Goal: Task Accomplishment & Management: Use online tool/utility

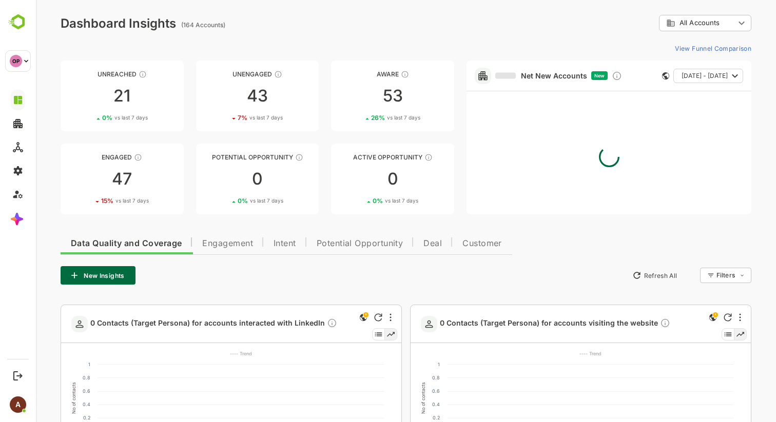
click at [226, 251] on button "Engagement" at bounding box center [227, 242] width 71 height 25
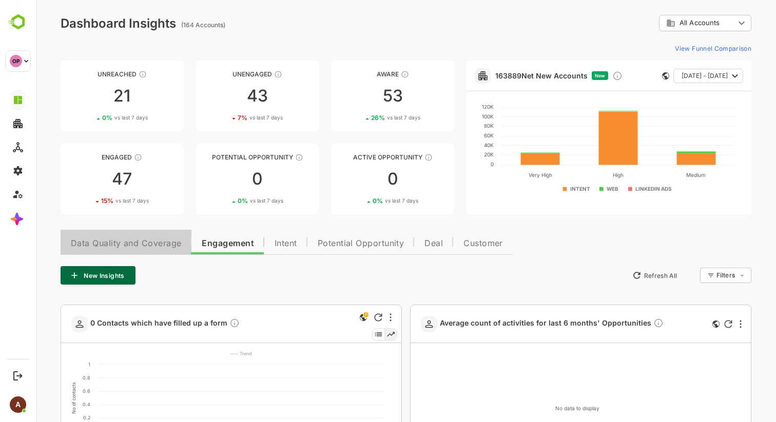
click at [127, 246] on span "Data Quality and Coverage" at bounding box center [126, 244] width 110 height 8
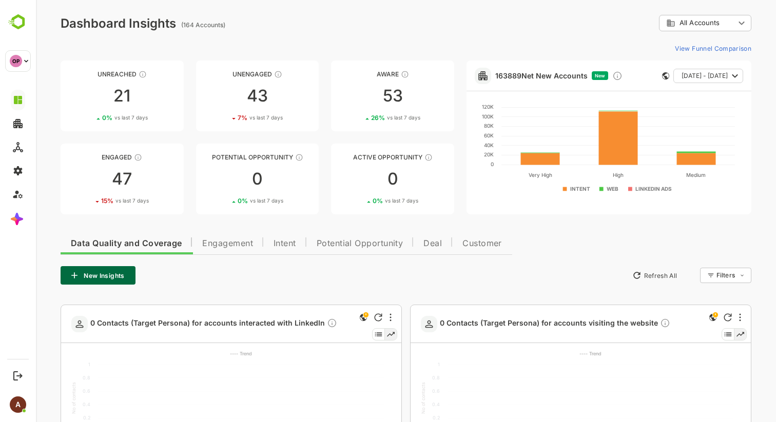
click at [113, 271] on button "New Insights" at bounding box center [98, 275] width 75 height 18
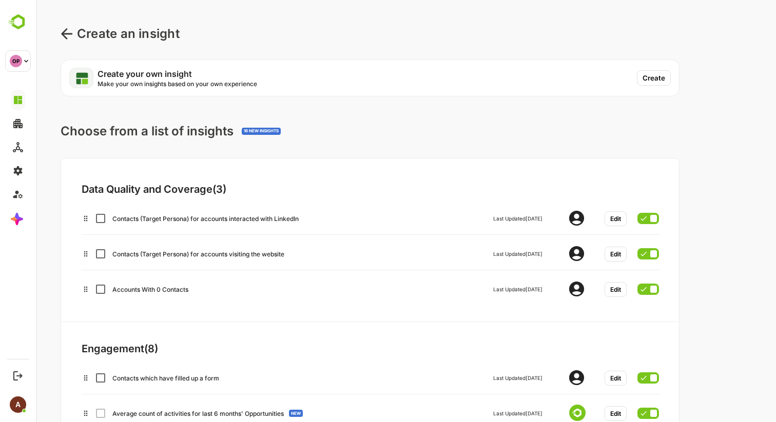
click at [650, 77] on button "Create" at bounding box center [654, 77] width 34 height 15
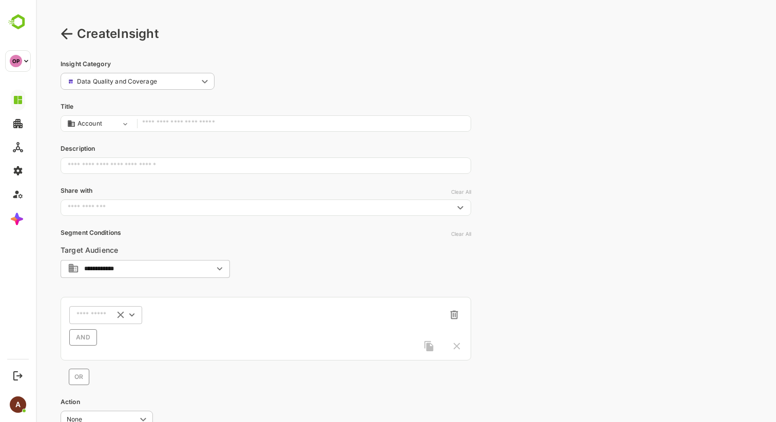
click at [100, 315] on input "text" at bounding box center [92, 316] width 32 height 8
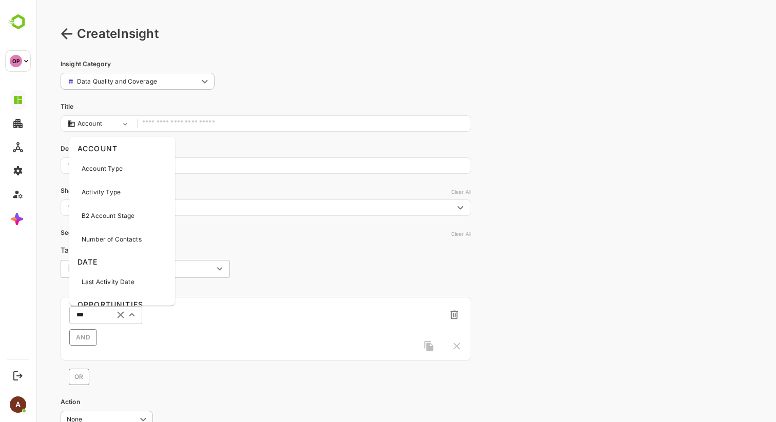
type input "****"
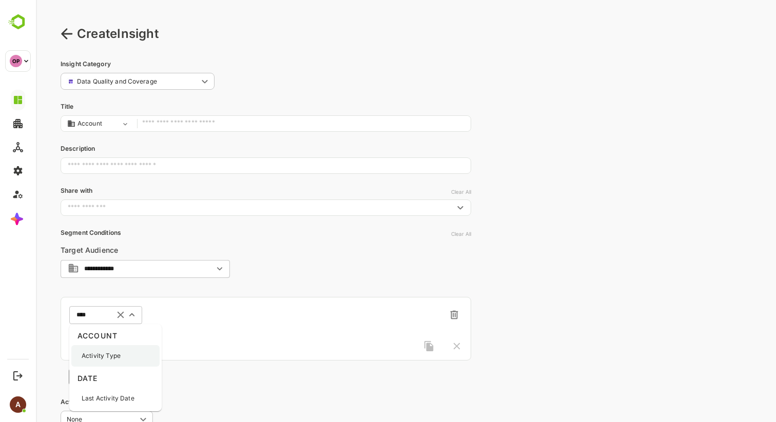
click at [112, 355] on p "Activity Type" at bounding box center [101, 356] width 39 height 9
click at [206, 315] on icon "Open" at bounding box center [204, 315] width 5 height 3
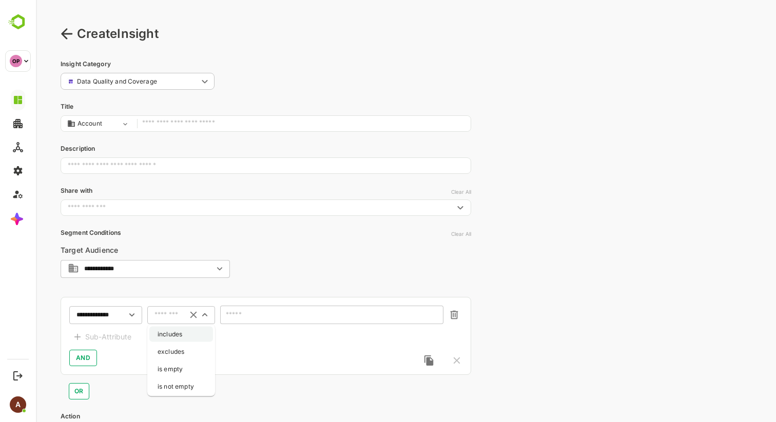
click at [187, 335] on li "includes" at bounding box center [181, 334] width 64 height 15
type input "********"
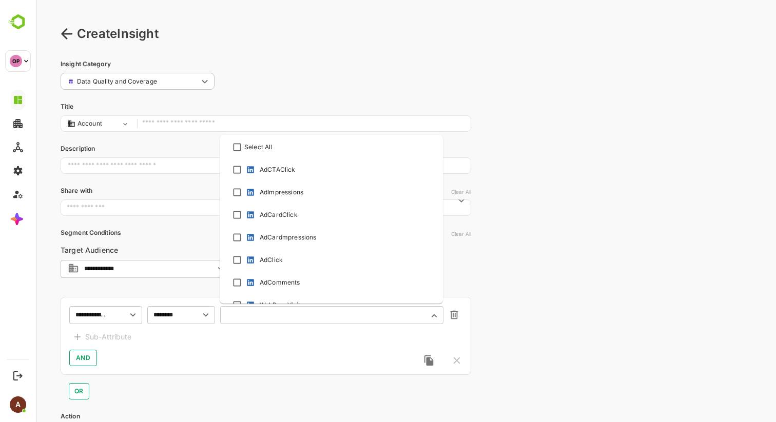
click at [249, 317] on input "text" at bounding box center [325, 316] width 196 height 8
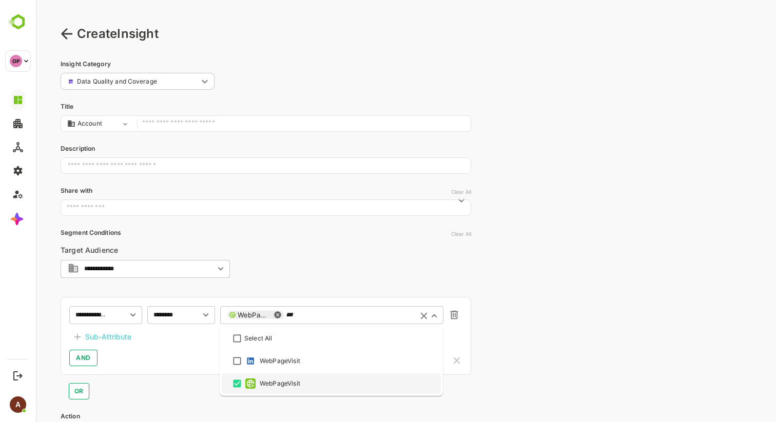
type input "***"
click at [149, 354] on div "AND" at bounding box center [265, 358] width 393 height 16
click at [120, 340] on div "Sub-Attribute" at bounding box center [108, 337] width 46 height 12
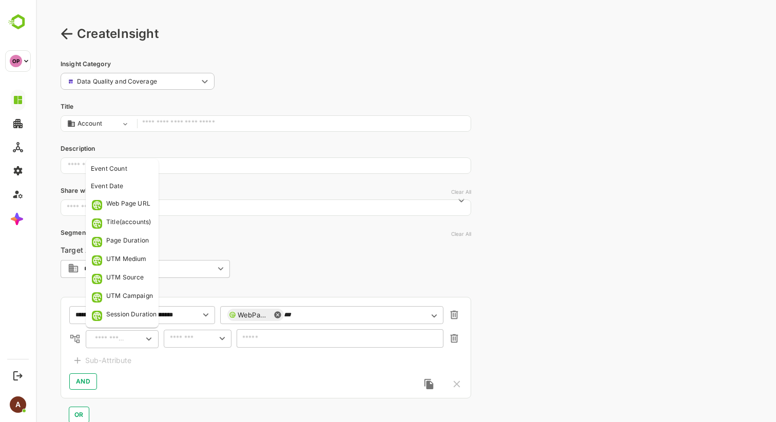
click at [129, 337] on div "​" at bounding box center [122, 339] width 73 height 18
click at [139, 276] on div "UTM Source" at bounding box center [125, 278] width 38 height 10
type input "**********"
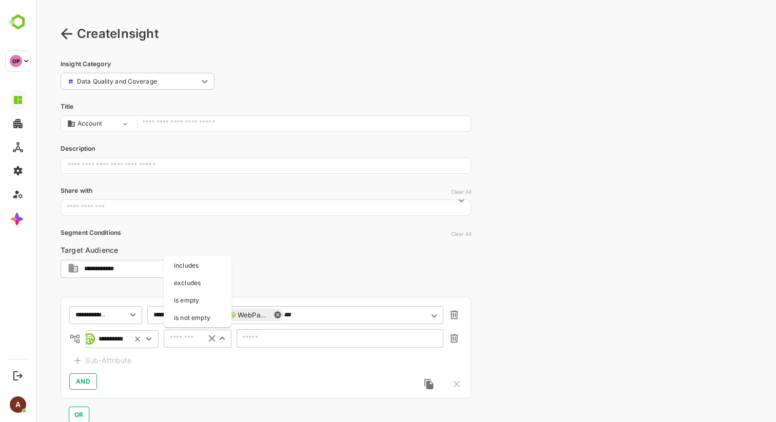
click at [189, 342] on input "text" at bounding box center [182, 339] width 31 height 12
click at [202, 264] on li "includes" at bounding box center [198, 265] width 64 height 15
type input "********"
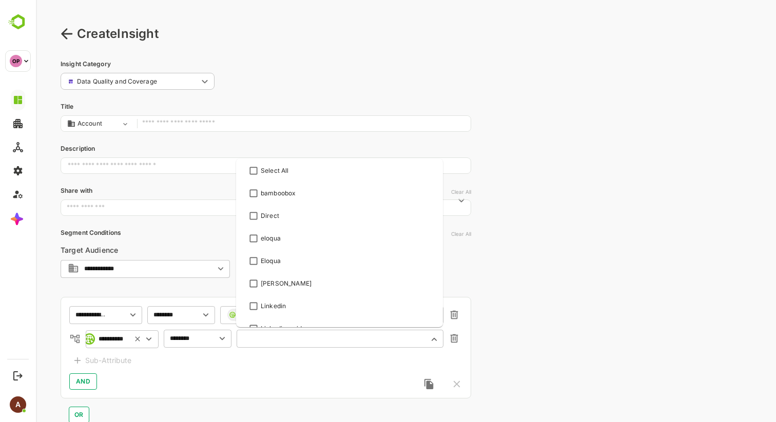
click at [271, 338] on input "text" at bounding box center [334, 339] width 180 height 8
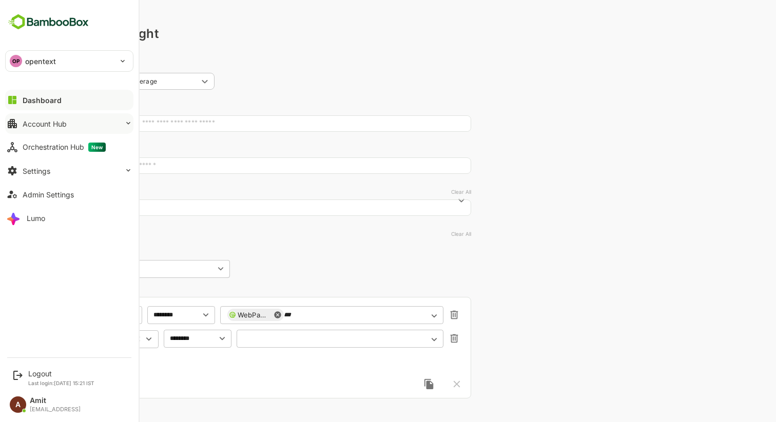
click at [31, 125] on div "Account Hub" at bounding box center [45, 124] width 44 height 9
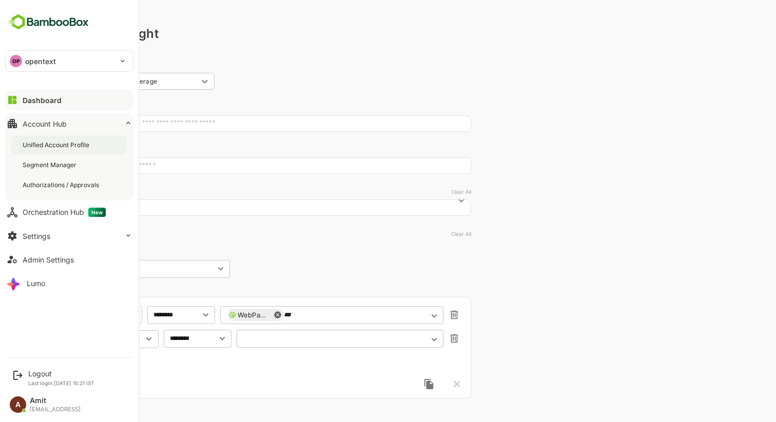
click at [36, 141] on div "Unified Account Profile" at bounding box center [57, 145] width 69 height 9
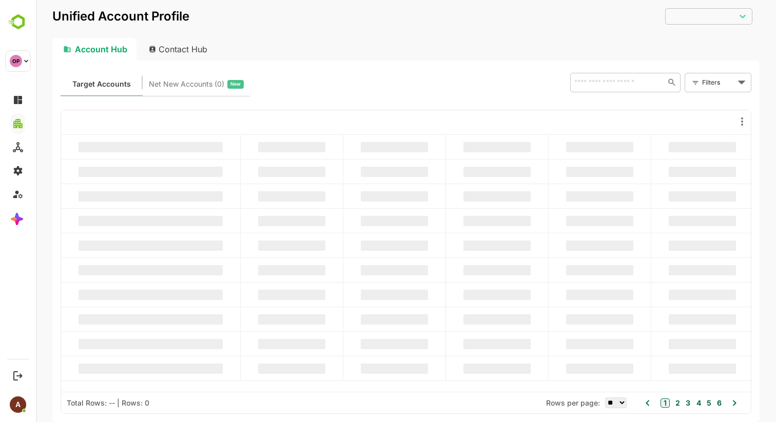
type input "**********"
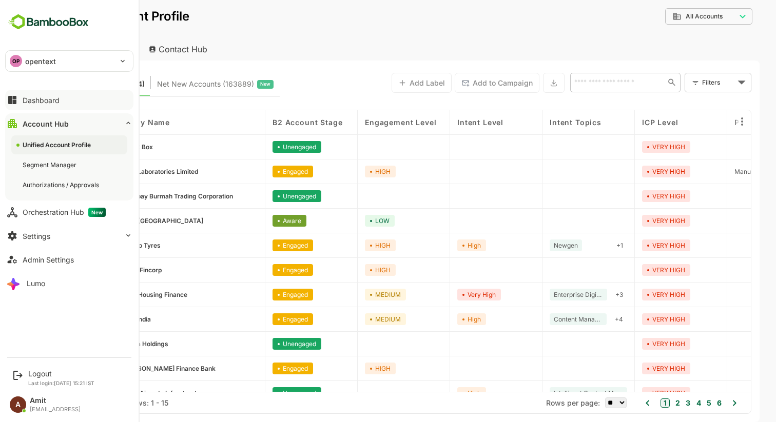
click at [22, 98] on button "Dashboard" at bounding box center [69, 100] width 128 height 21
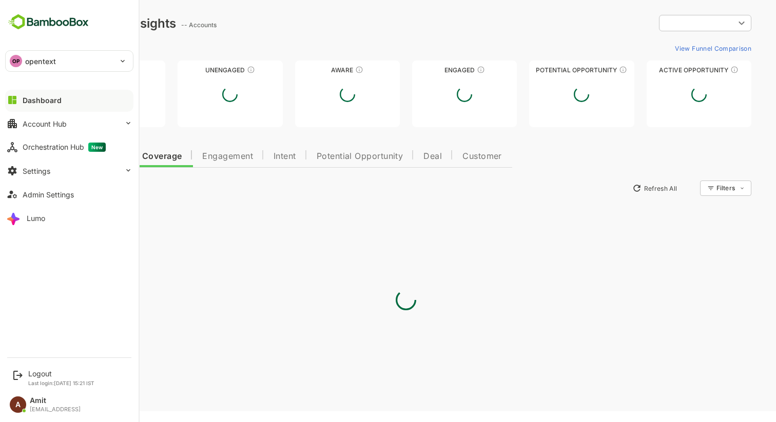
type input "**********"
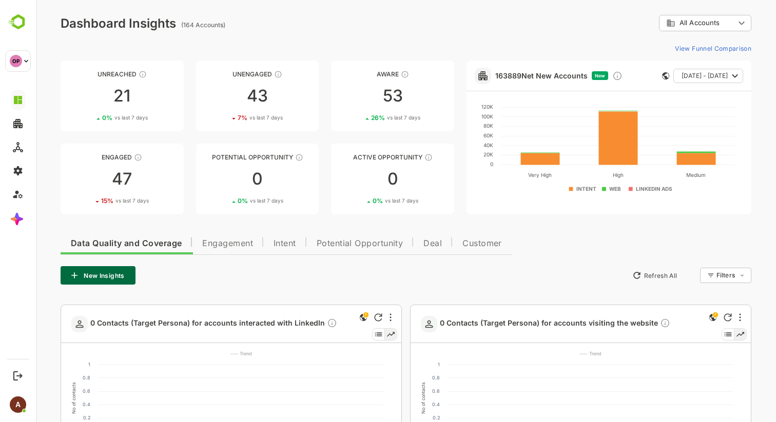
click at [223, 241] on span "Engagement" at bounding box center [227, 244] width 51 height 8
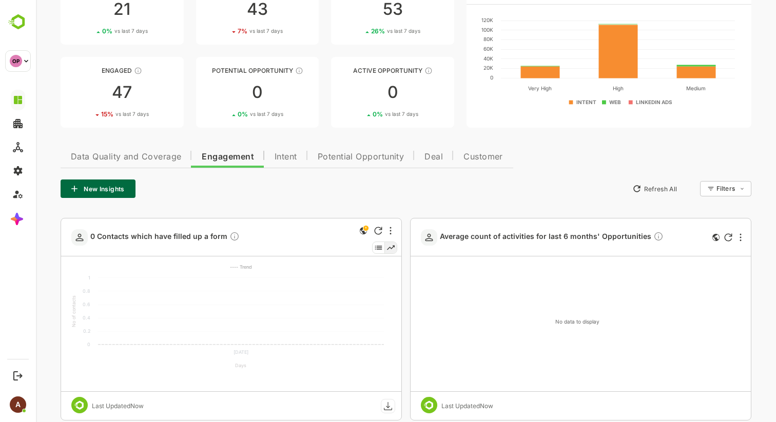
scroll to position [89, 0]
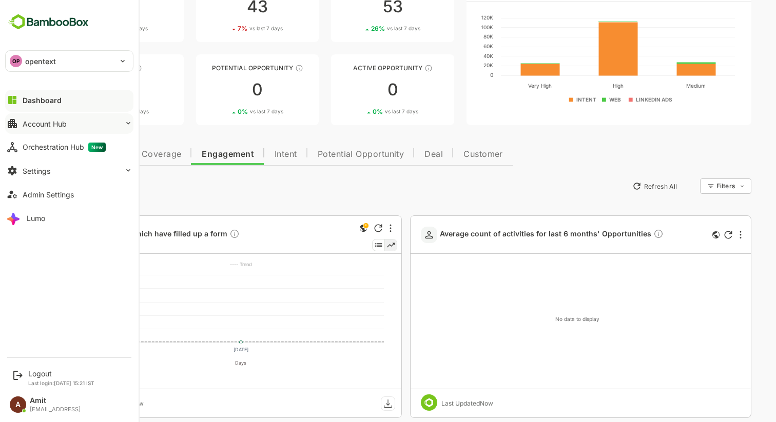
click at [57, 126] on div "Account Hub" at bounding box center [45, 124] width 44 height 9
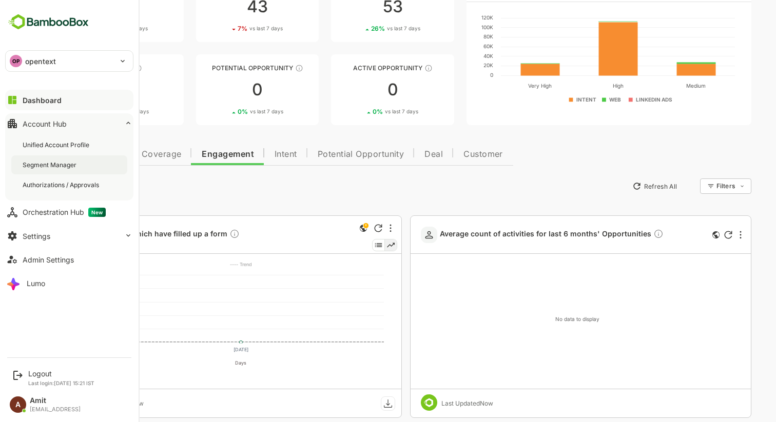
click at [42, 161] on div "Segment Manager" at bounding box center [51, 165] width 56 height 9
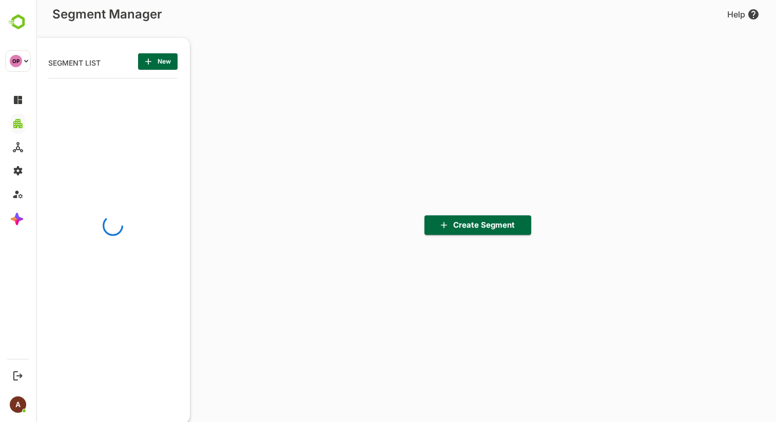
scroll to position [293, 127]
click at [158, 65] on span "New" at bounding box center [157, 61] width 23 height 13
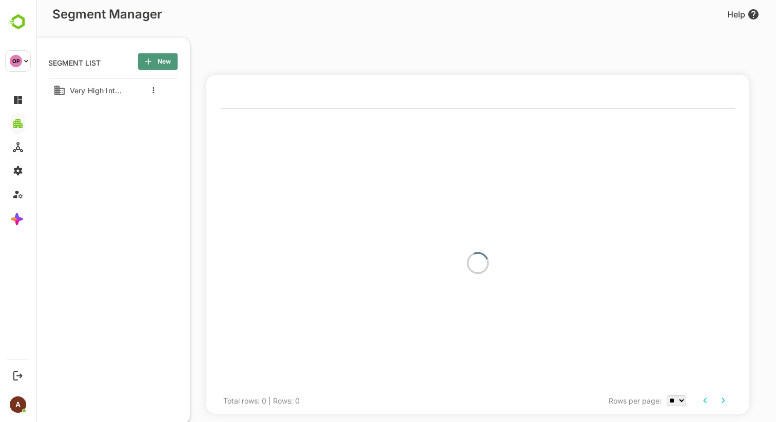
click at [165, 59] on span "New" at bounding box center [157, 61] width 23 height 13
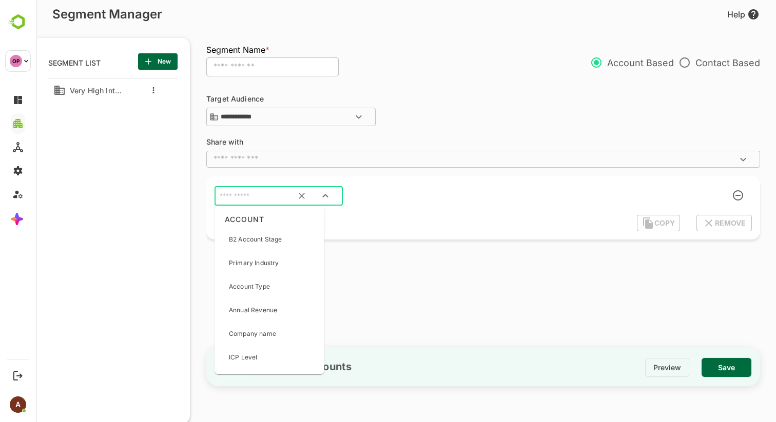
click at [248, 202] on input "text" at bounding box center [266, 196] width 97 height 13
type input "****"
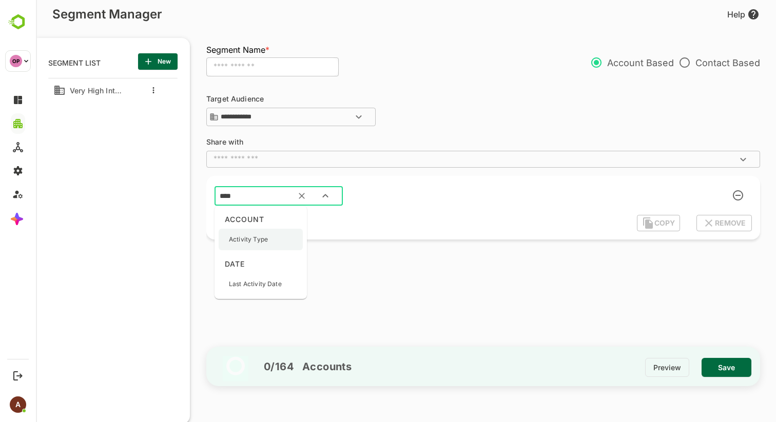
click at [242, 242] on p "Activity Type" at bounding box center [248, 239] width 39 height 9
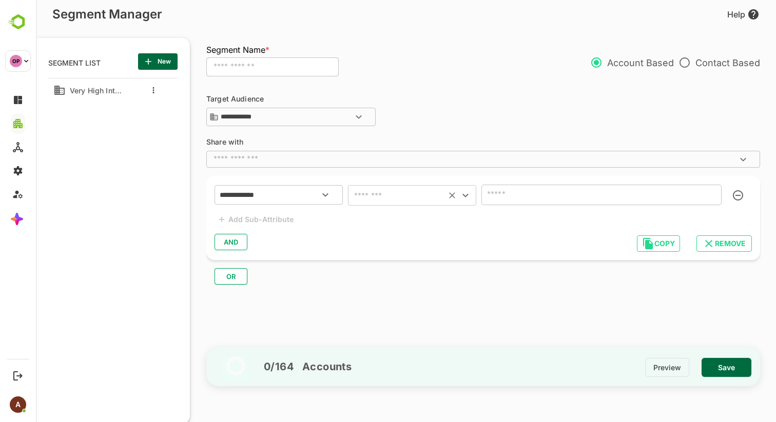
click at [381, 200] on input "text" at bounding box center [397, 195] width 92 height 14
click at [382, 220] on li "includes" at bounding box center [412, 221] width 128 height 18
type input "********"
click at [514, 197] on input "text" at bounding box center [587, 195] width 204 height 14
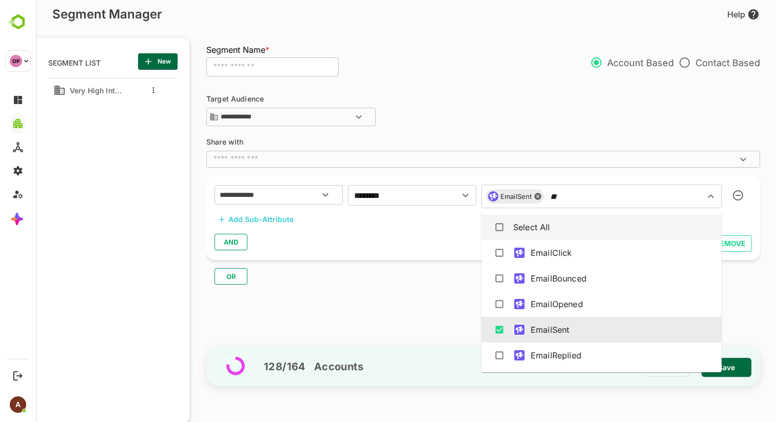
type input "*"
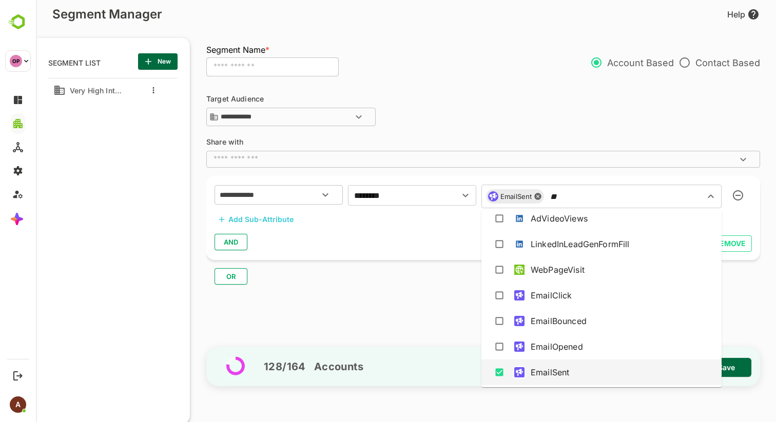
scroll to position [0, 0]
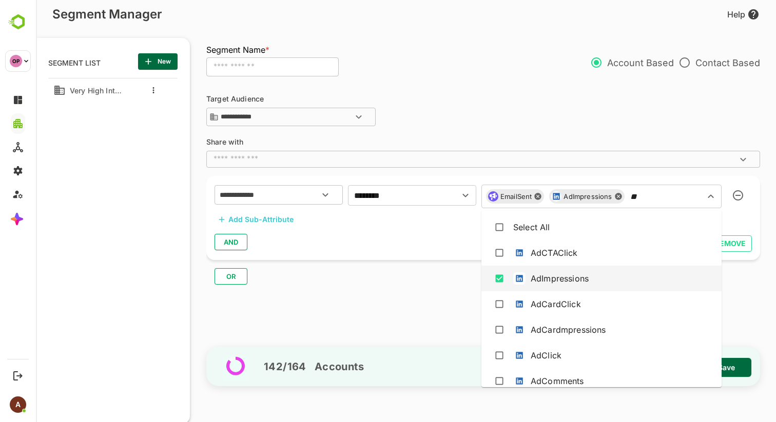
type input "**"
click at [435, 271] on div "OR" at bounding box center [487, 272] width 562 height 25
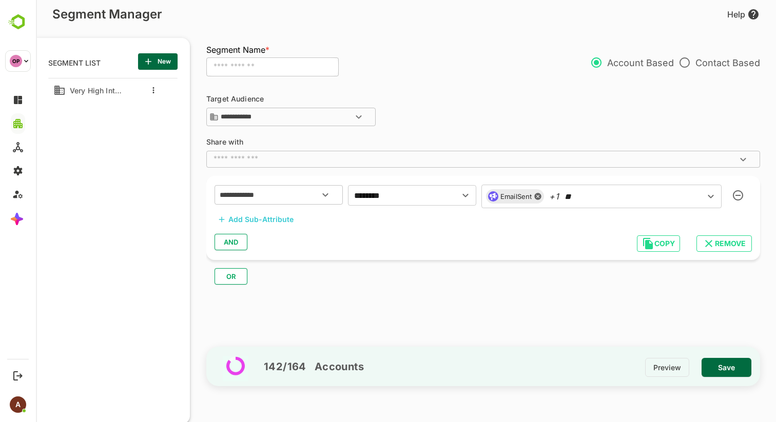
click at [252, 70] on input "text" at bounding box center [272, 67] width 132 height 20
type input "**********"
click at [734, 367] on span "Save" at bounding box center [726, 367] width 33 height 13
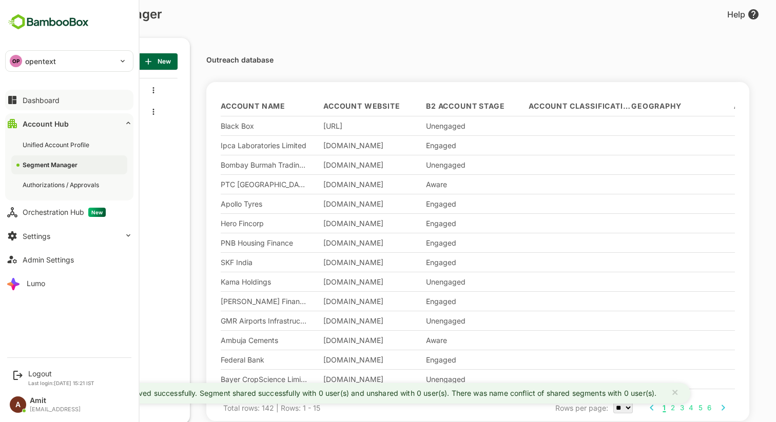
click at [46, 104] on div "Dashboard" at bounding box center [41, 100] width 37 height 9
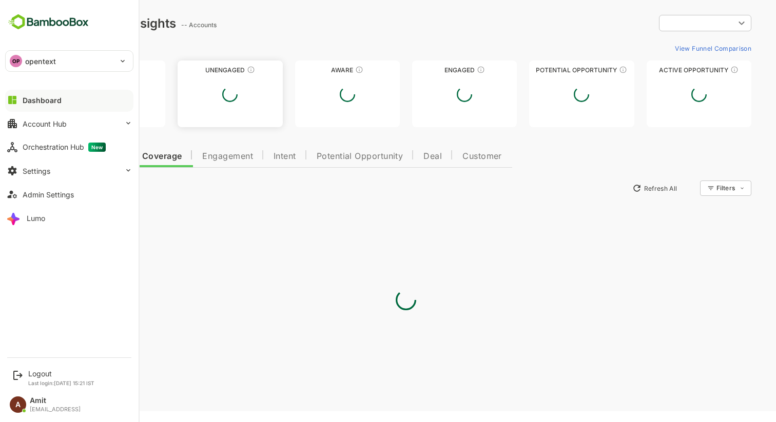
type input "**********"
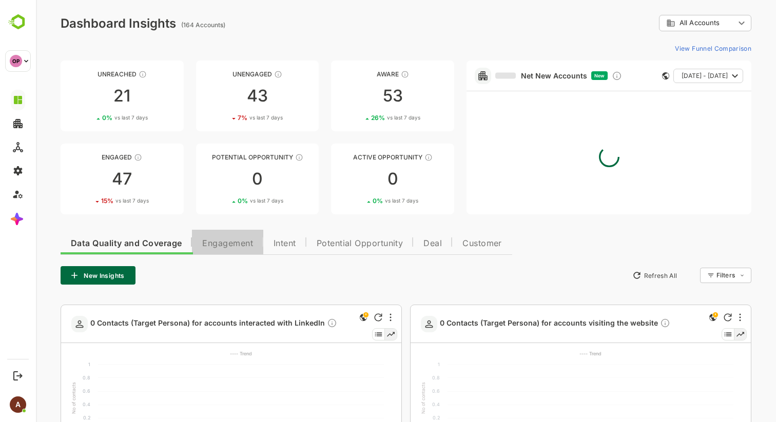
click at [235, 244] on span "Engagement" at bounding box center [227, 244] width 51 height 8
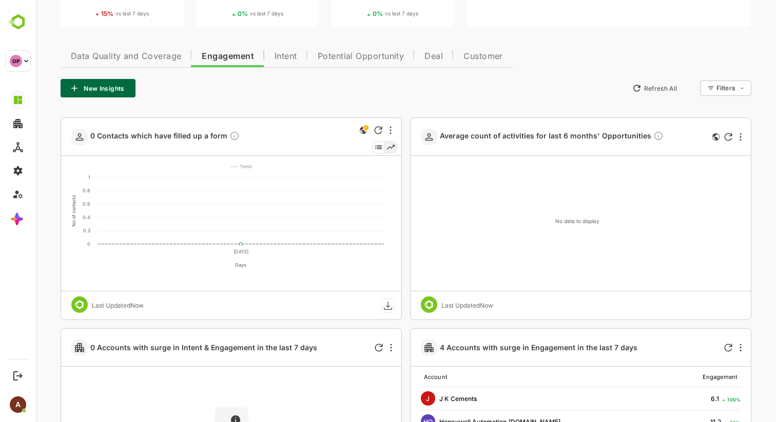
scroll to position [187, 0]
click at [130, 86] on button "New Insights" at bounding box center [98, 89] width 75 height 18
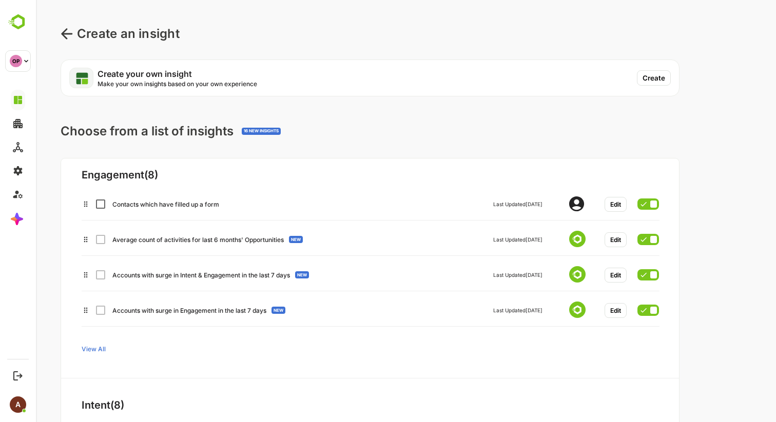
scroll to position [175, 0]
click at [93, 344] on div "View All" at bounding box center [333, 348] width 503 height 18
click at [94, 349] on span "View All" at bounding box center [94, 349] width 24 height 8
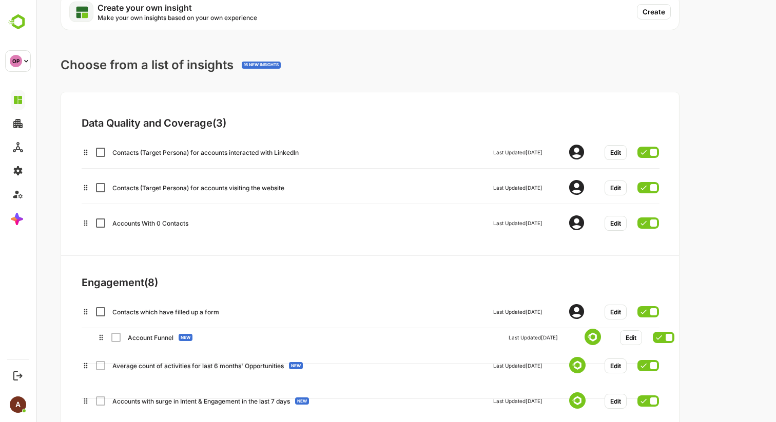
scroll to position [70, 0]
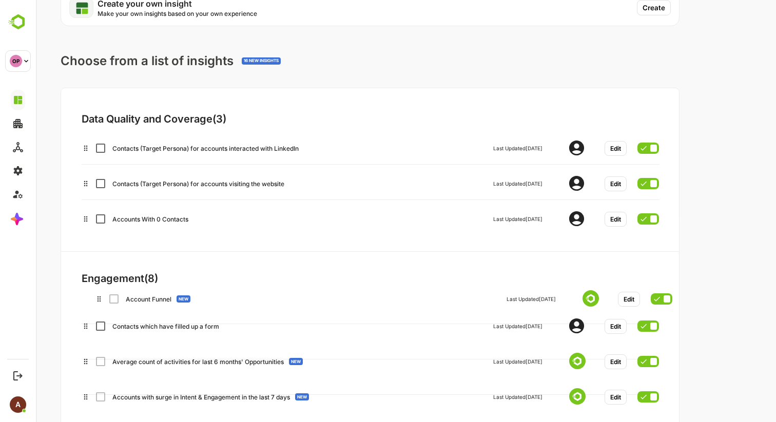
drag, startPoint x: 86, startPoint y: 321, endPoint x: 93, endPoint y: 295, distance: 27.1
click at [93, 295] on div "Engagement ( 8 ) Contacts which have filled up a form Last Updated [DATE] Edit …" at bounding box center [312, 421] width 503 height 347
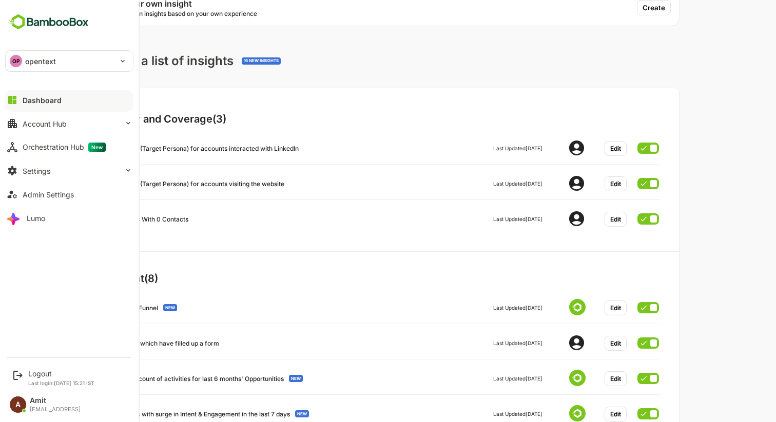
click at [35, 96] on div "Dashboard" at bounding box center [42, 100] width 39 height 9
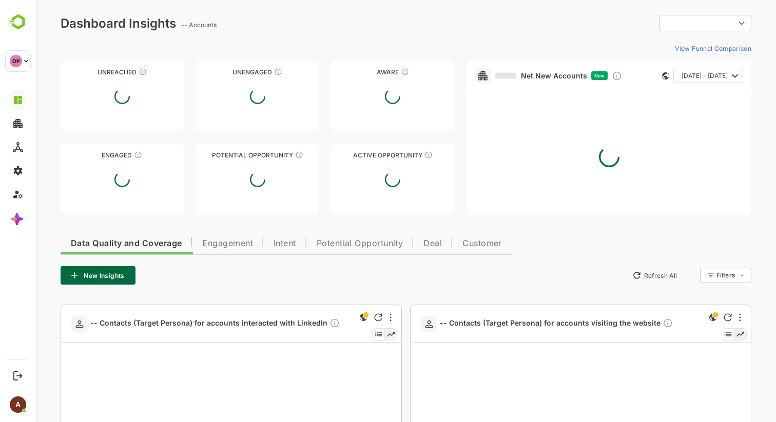
type input "**********"
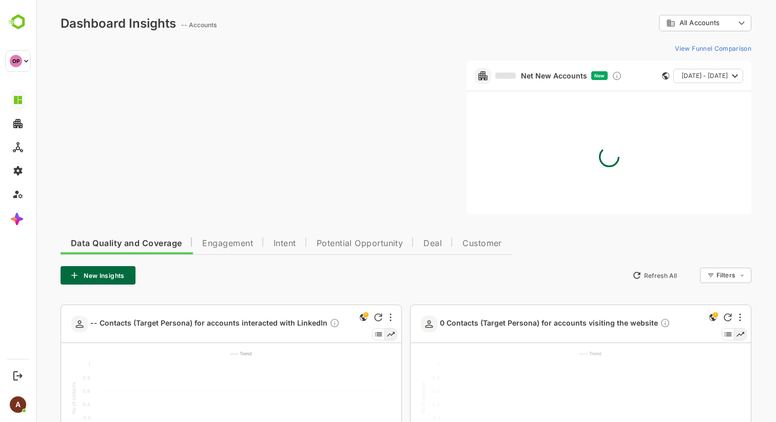
click at [234, 246] on span "Engagement" at bounding box center [227, 244] width 51 height 8
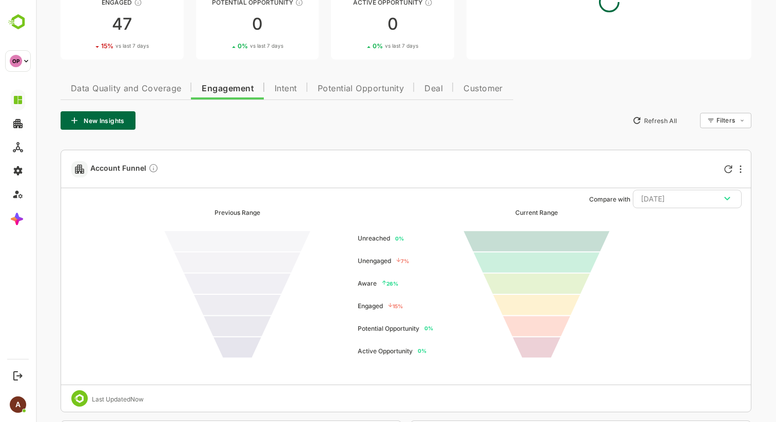
scroll to position [161, 0]
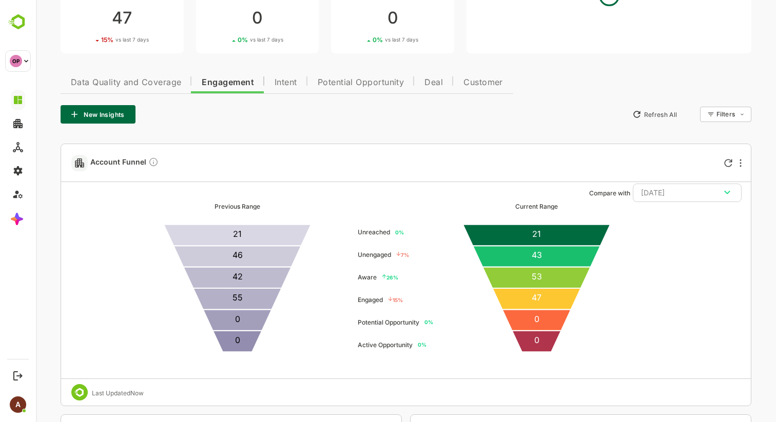
click at [726, 190] on icon "button" at bounding box center [727, 192] width 12 height 12
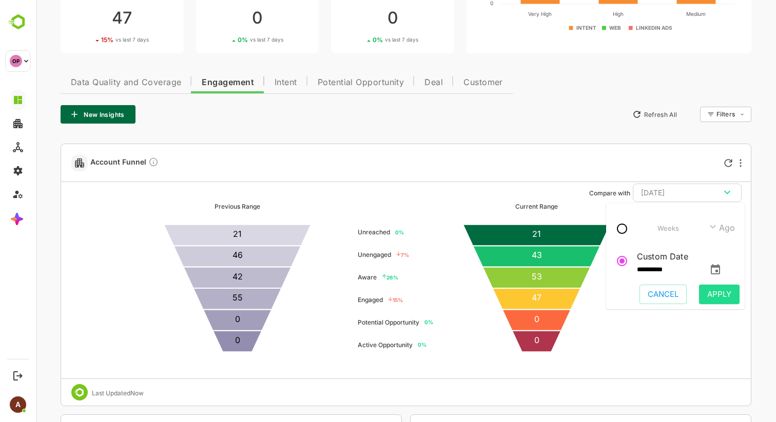
click at [720, 268] on icon "change date" at bounding box center [715, 269] width 9 height 10
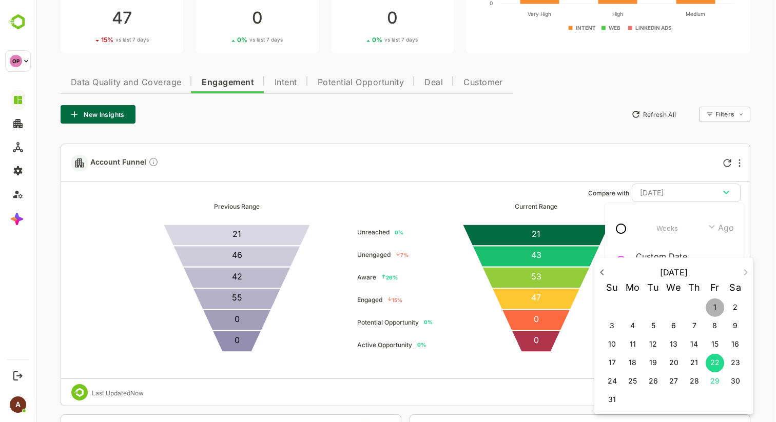
click at [712, 307] on span "1" at bounding box center [715, 307] width 18 height 10
type input "**********"
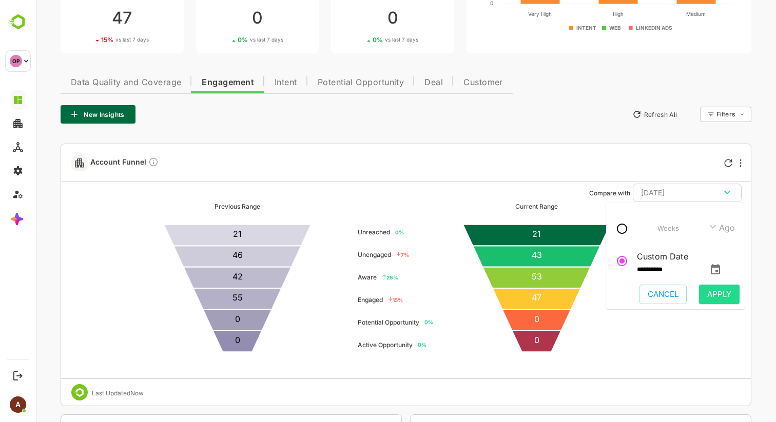
click at [720, 298] on span "Apply" at bounding box center [719, 294] width 24 height 13
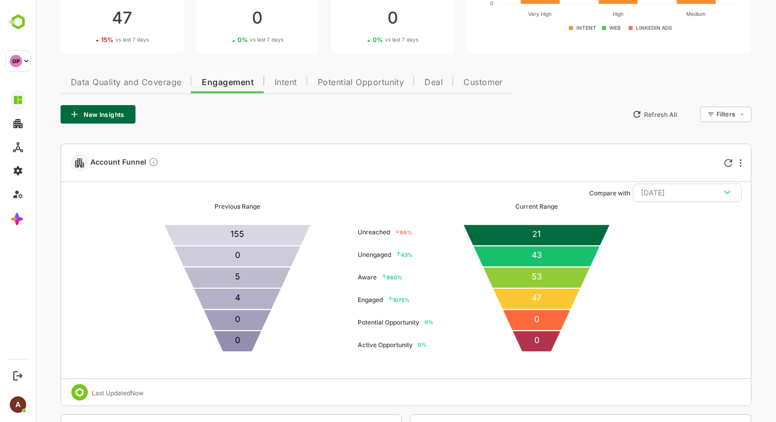
scroll to position [0, 0]
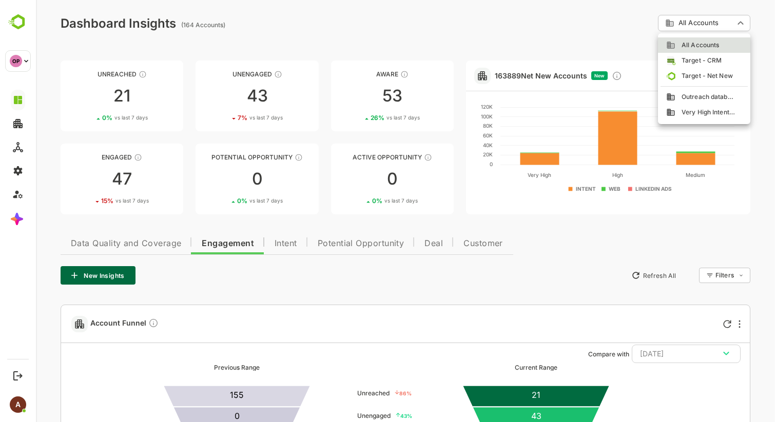
click at [701, 97] on span "Outreach database" at bounding box center [706, 96] width 61 height 9
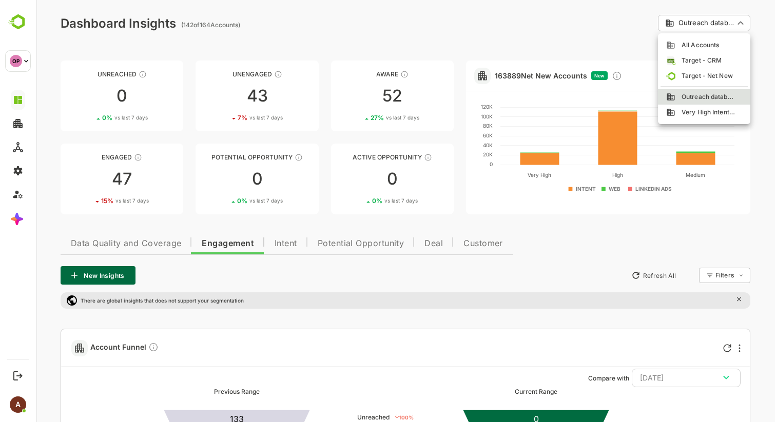
click at [706, 44] on span "All Accounts" at bounding box center [698, 45] width 44 height 9
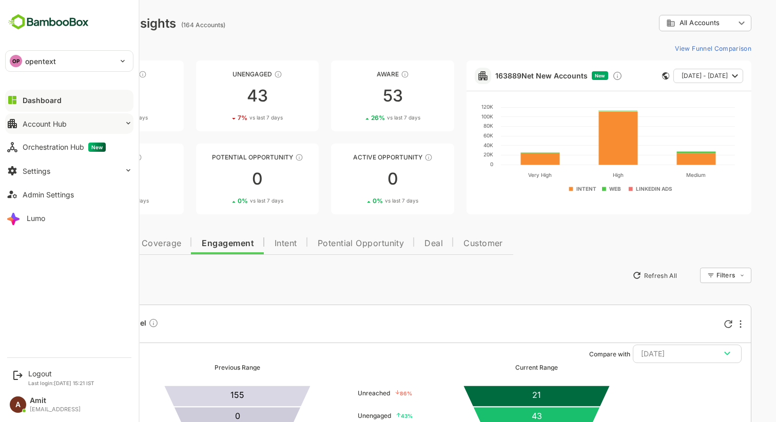
click at [56, 129] on button "Account Hub" at bounding box center [69, 123] width 128 height 21
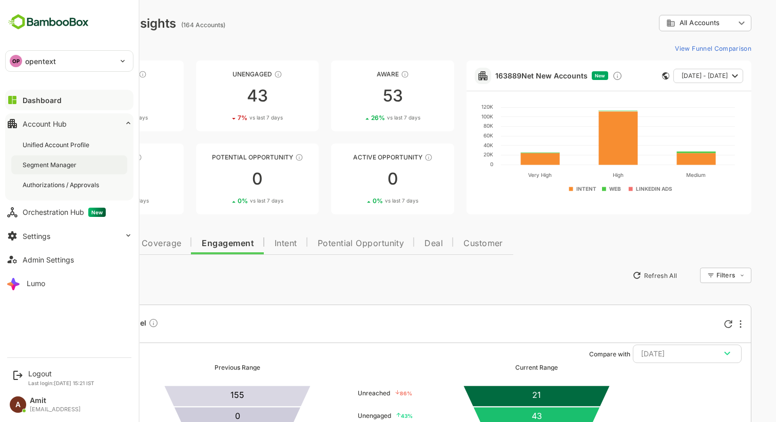
click at [49, 166] on div "Segment Manager" at bounding box center [51, 165] width 56 height 9
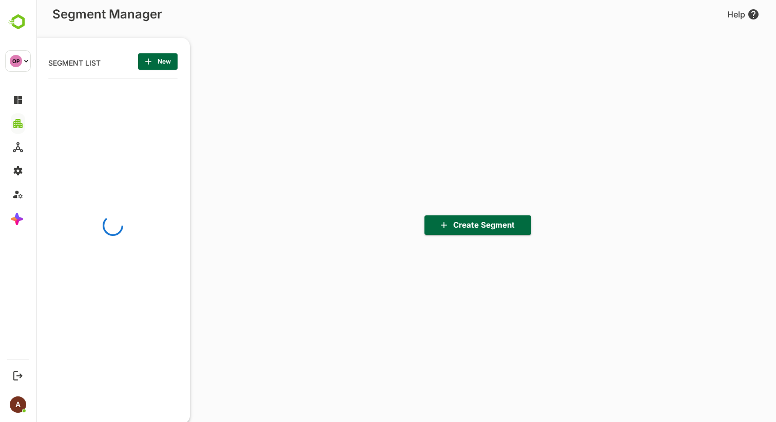
scroll to position [293, 127]
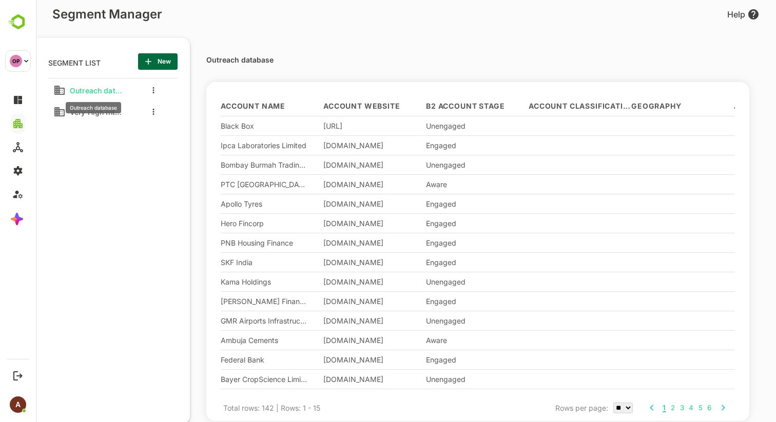
click at [91, 91] on span "Outreach database" at bounding box center [96, 90] width 60 height 9
click at [153, 89] on icon "more actions" at bounding box center [153, 90] width 2 height 6
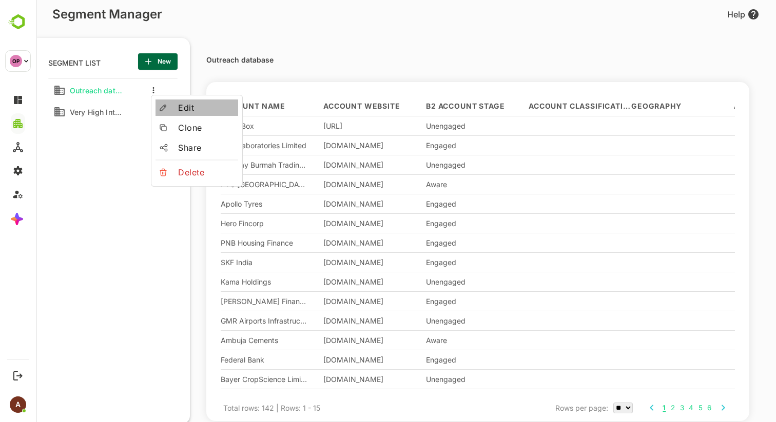
click at [166, 105] on icon at bounding box center [163, 107] width 7 height 7
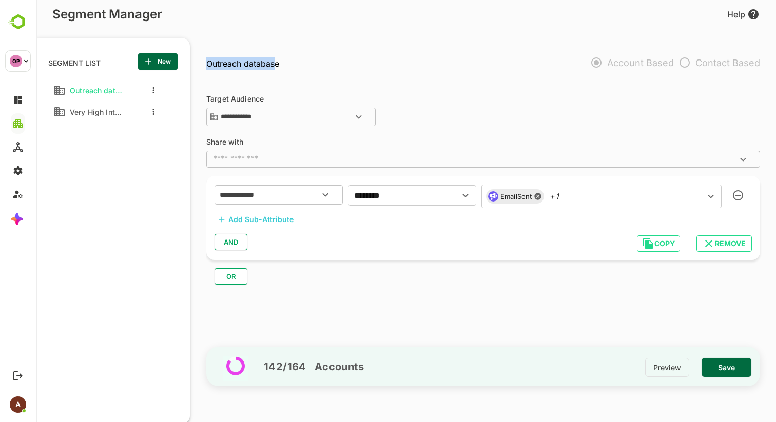
drag, startPoint x: 207, startPoint y: 63, endPoint x: 274, endPoint y: 60, distance: 66.3
click at [274, 60] on p "Outreach database" at bounding box center [242, 63] width 73 height 12
click at [593, 200] on div "EmailSent AdImpressions ​" at bounding box center [601, 197] width 240 height 24
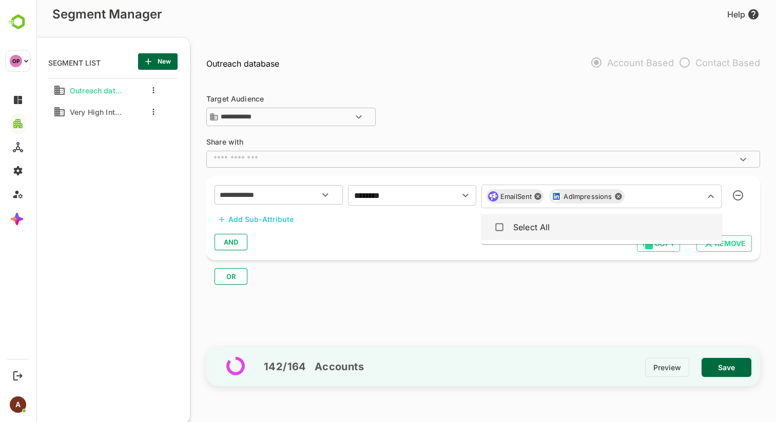
click at [398, 280] on div "OR" at bounding box center [487, 272] width 562 height 25
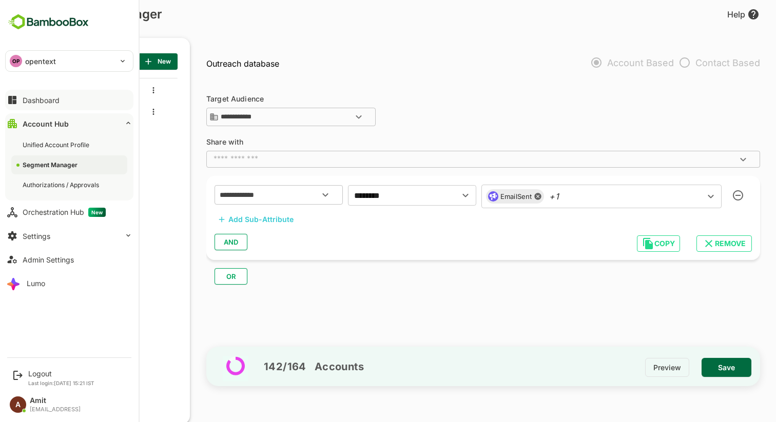
click at [35, 103] on div "Dashboard" at bounding box center [41, 100] width 37 height 9
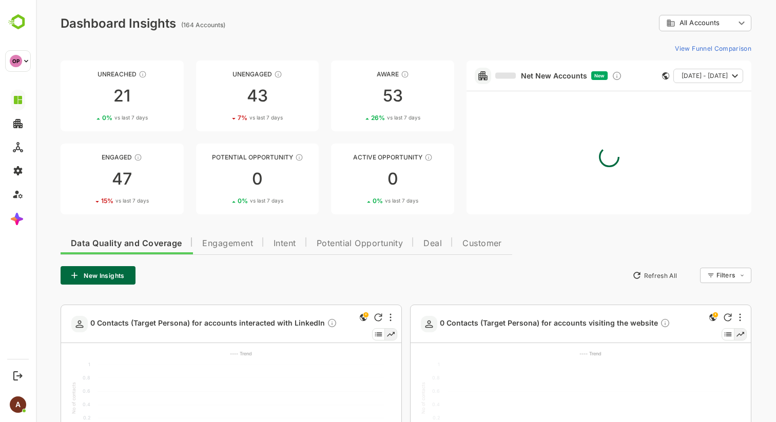
click at [224, 247] on span "Engagement" at bounding box center [227, 244] width 51 height 8
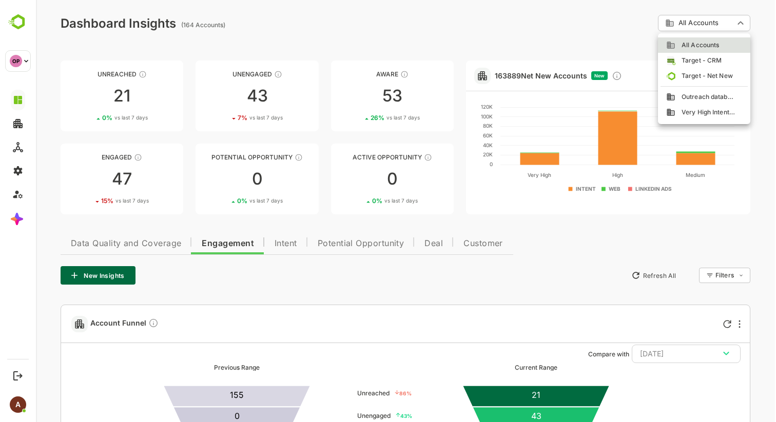
click at [699, 94] on span "Outreach database" at bounding box center [706, 96] width 61 height 9
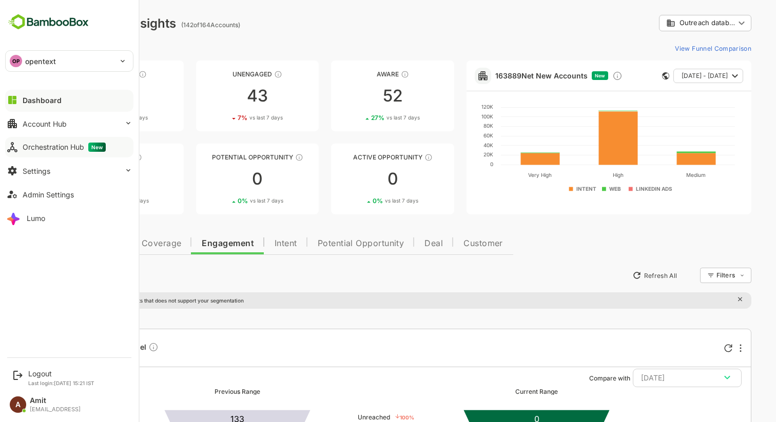
click at [39, 148] on div "Orchestration Hub New" at bounding box center [64, 147] width 83 height 9
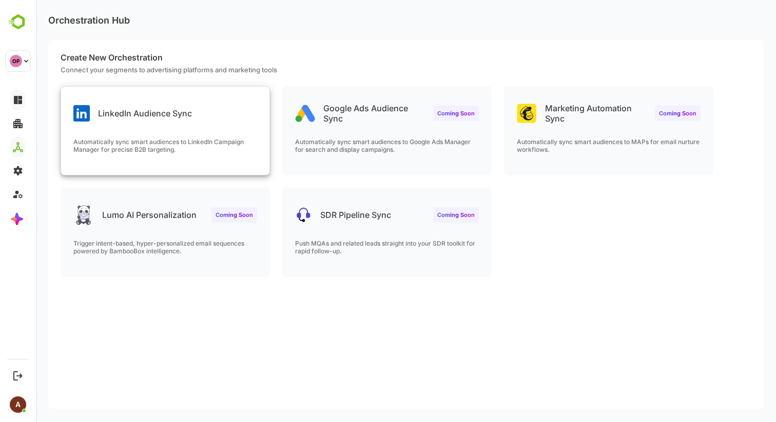
click at [160, 119] on div "LinkedIn Audience Sync" at bounding box center [132, 113] width 119 height 16
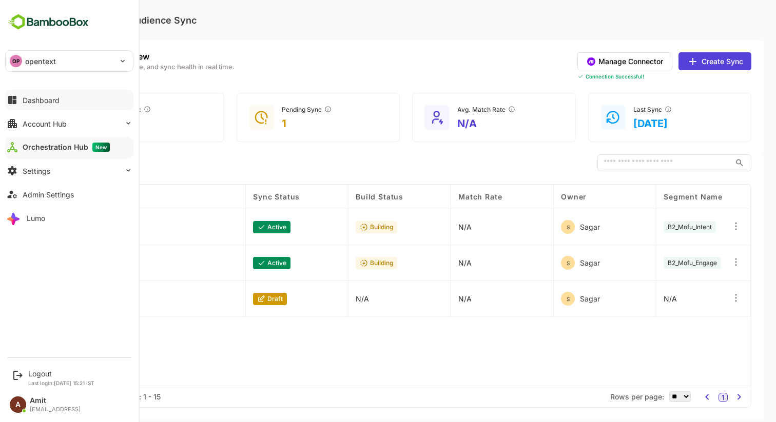
click at [36, 98] on div "Dashboard" at bounding box center [41, 100] width 37 height 9
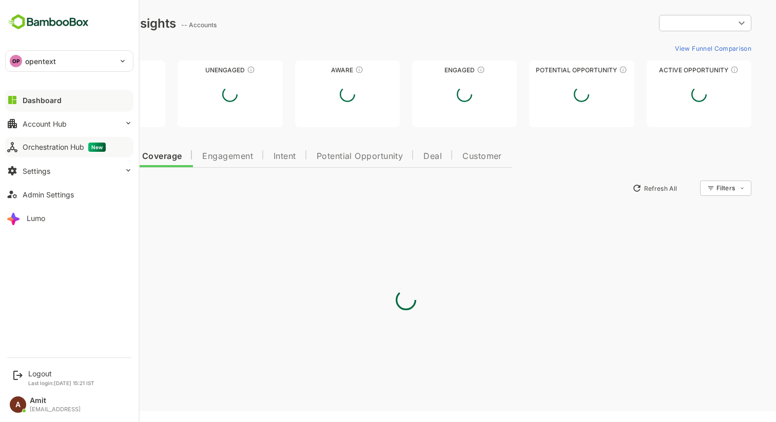
type input "**********"
